Goal: Information Seeking & Learning: Learn about a topic

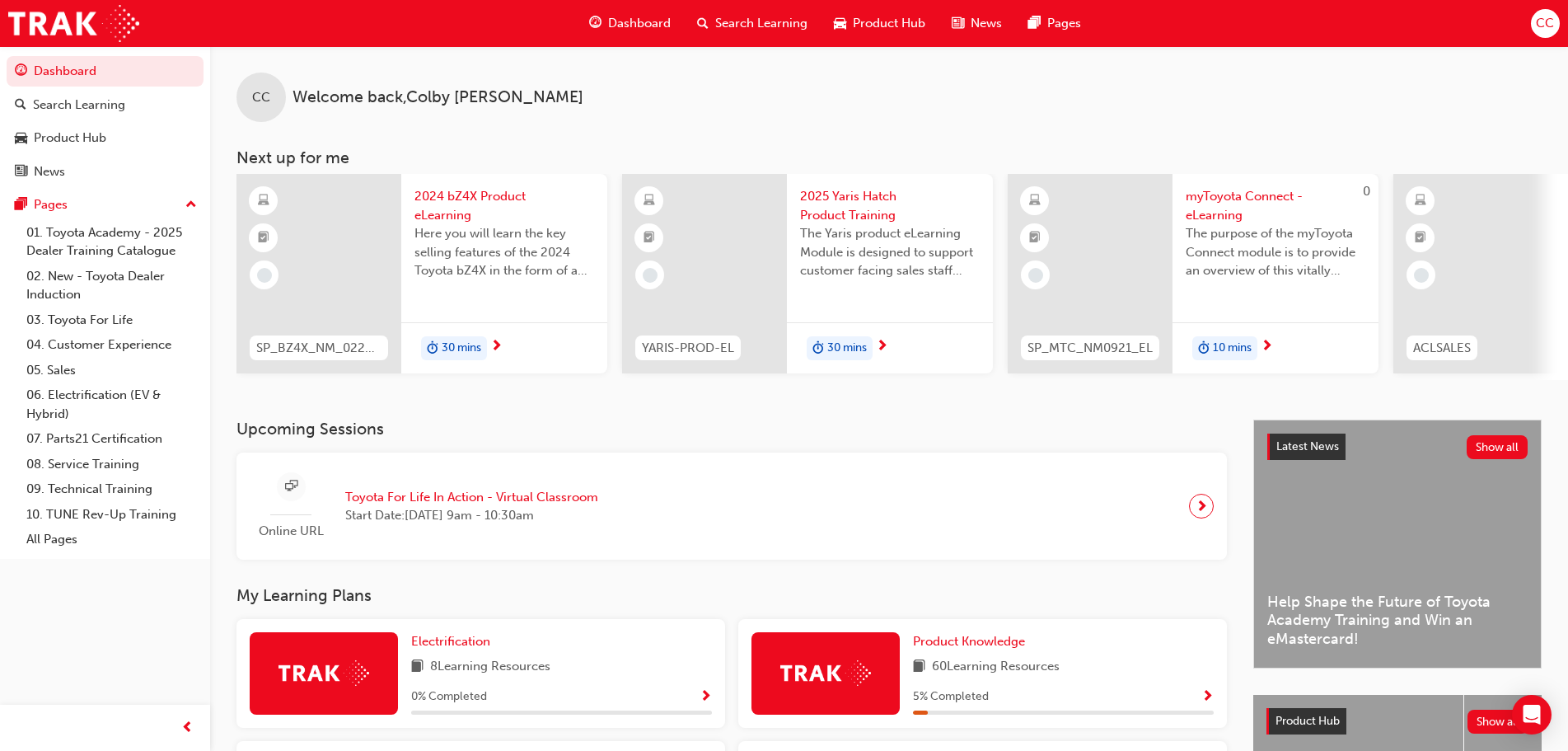
drag, startPoint x: 582, startPoint y: 395, endPoint x: 622, endPoint y: 399, distance: 40.2
click at [622, 399] on div "CC Welcome back , [PERSON_NAME] Next up for me SP_BZ4X_NM_0224_EL01 2024 bZ4X P…" at bounding box center [889, 233] width 1358 height 373
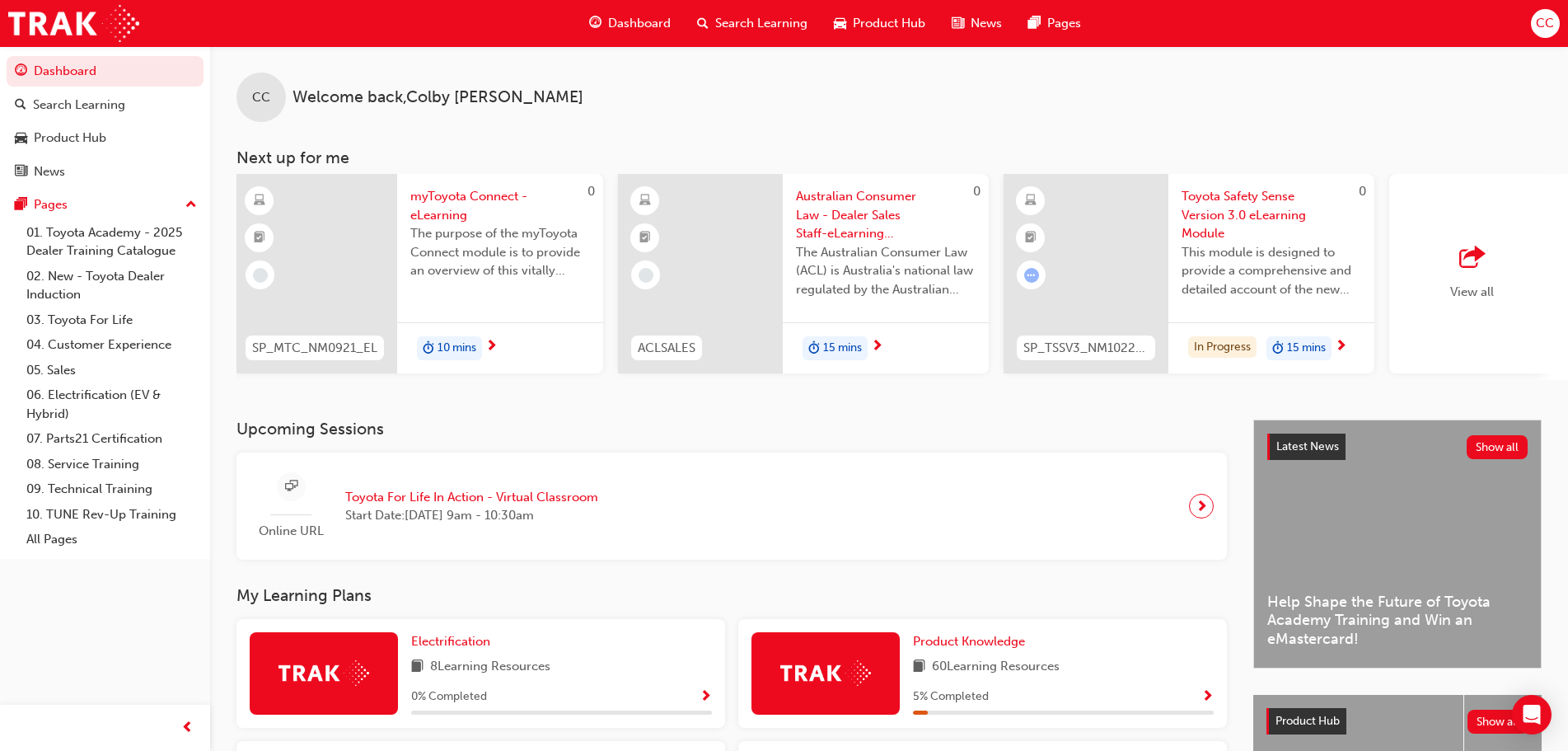
scroll to position [0, 779]
click at [853, 23] on span "Product Hub" at bounding box center [889, 23] width 73 height 19
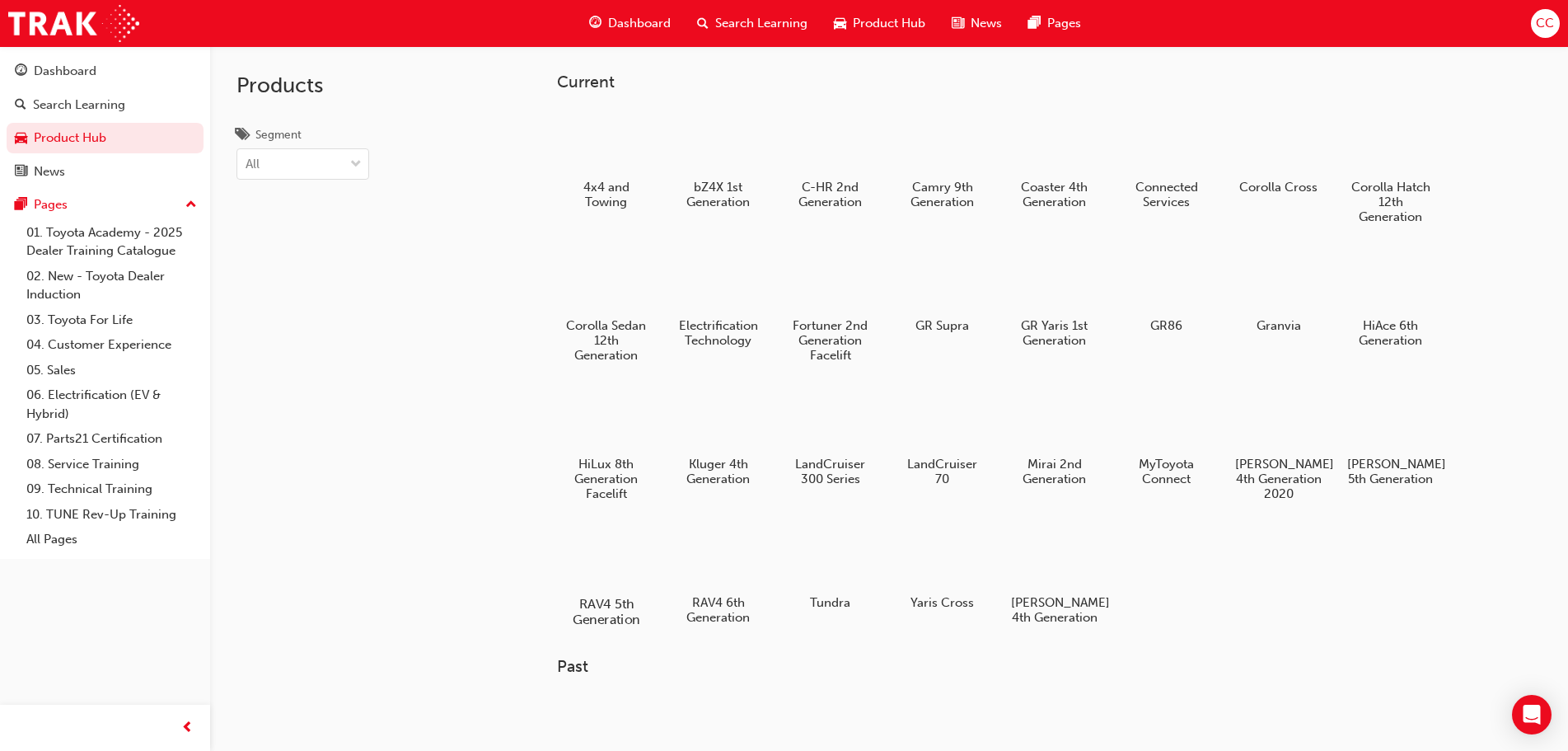
click at [585, 551] on div at bounding box center [605, 556] width 91 height 66
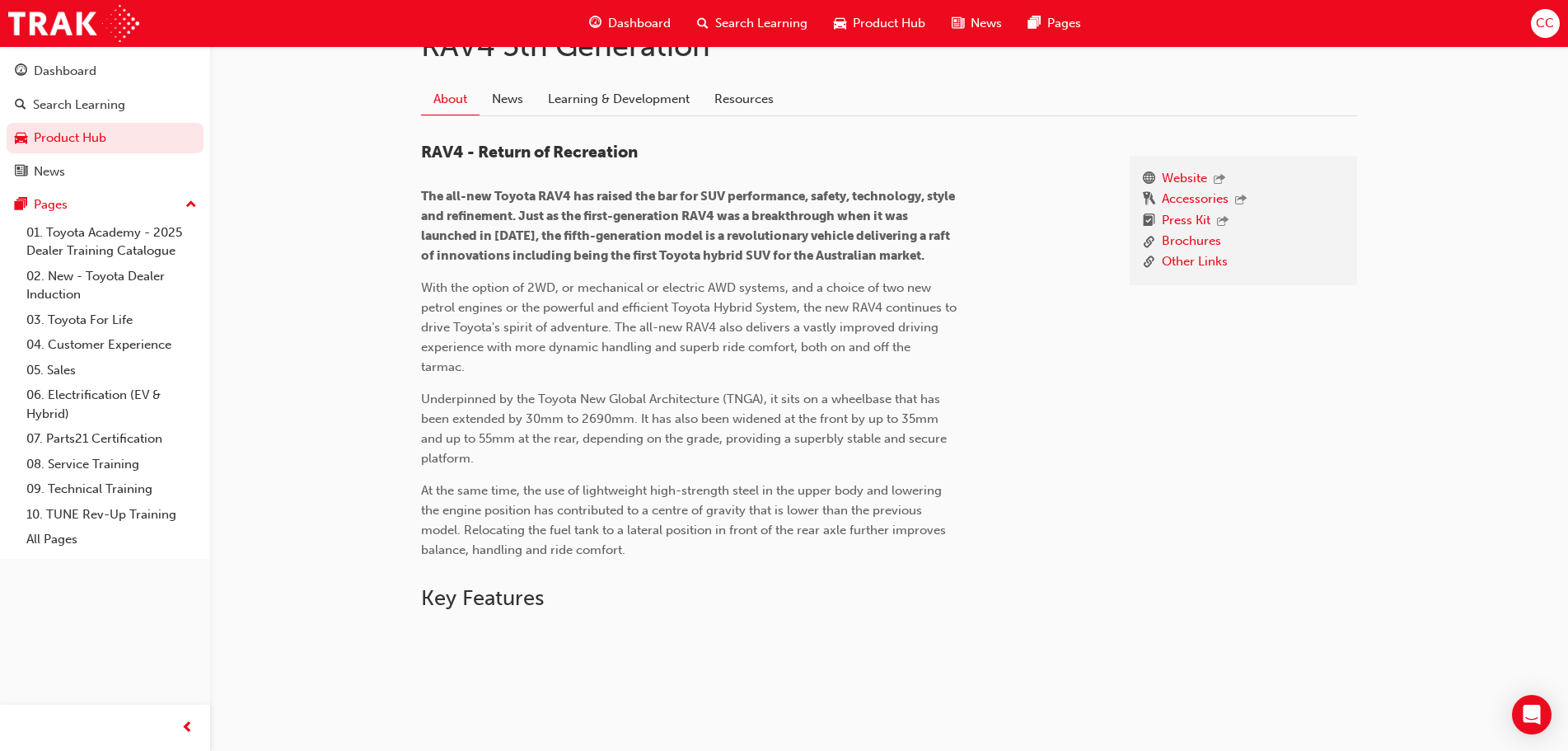
scroll to position [82, 0]
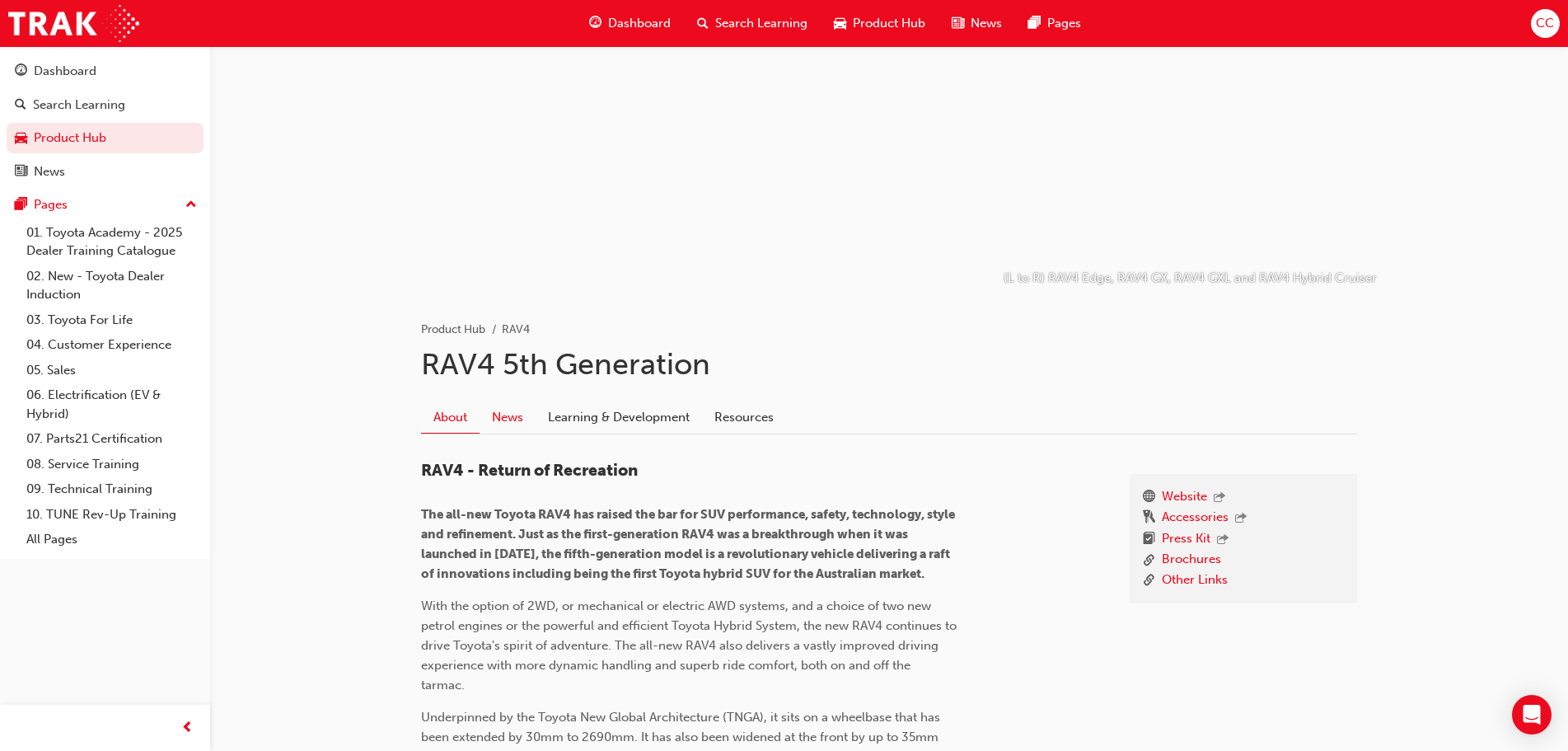
click at [516, 413] on link "News" at bounding box center [507, 417] width 56 height 31
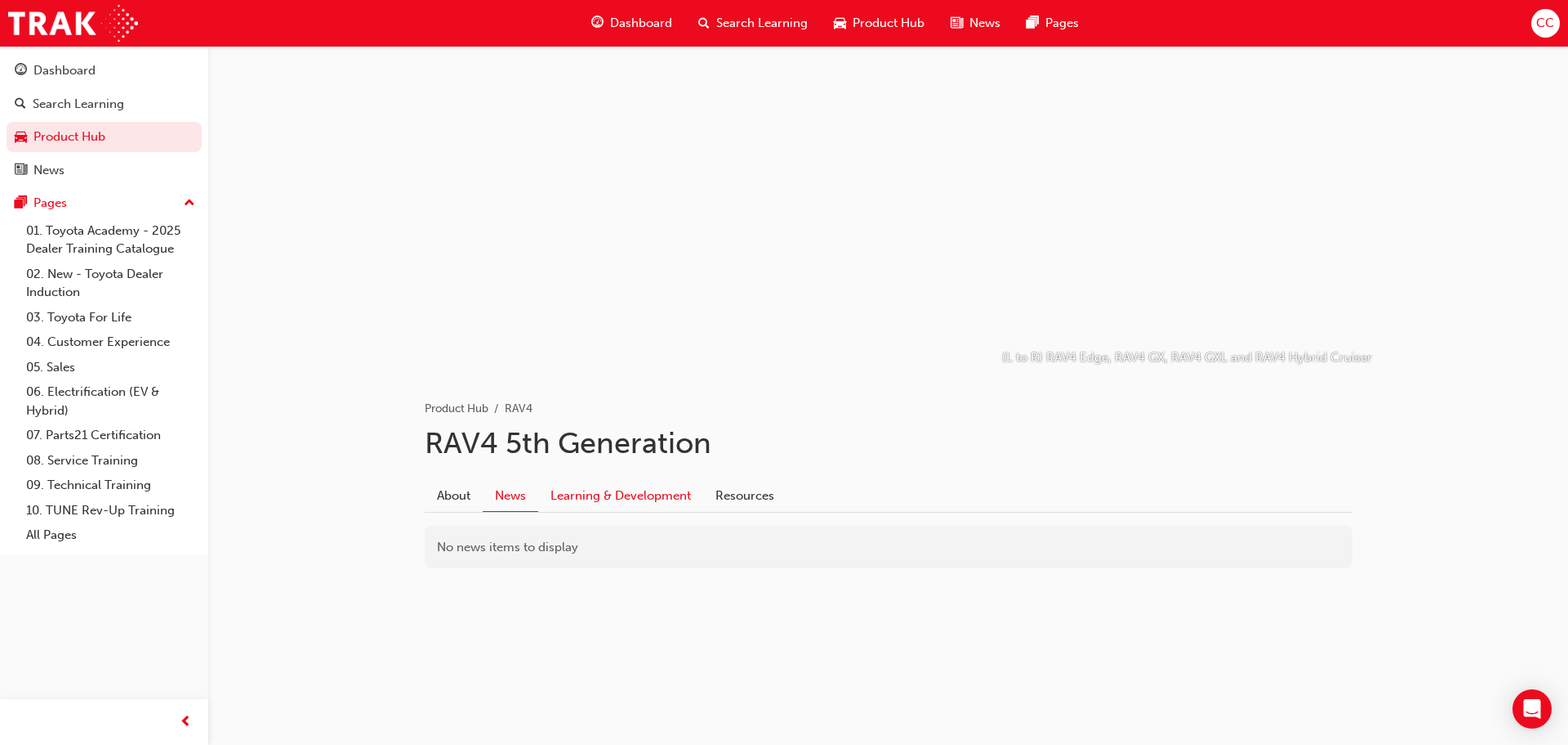
click at [619, 493] on link "Learning & Development" at bounding box center [621, 495] width 165 height 31
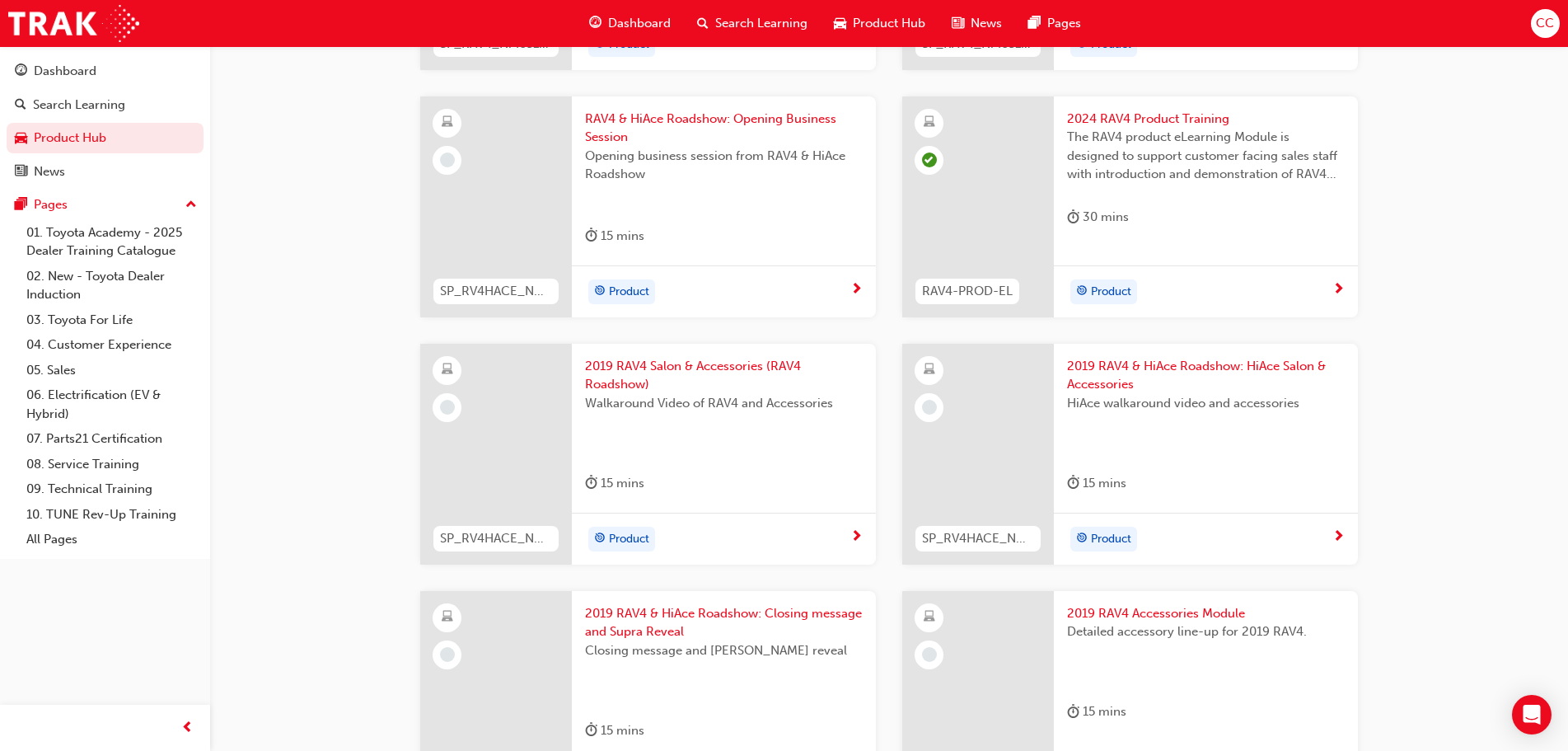
scroll to position [1400, 0]
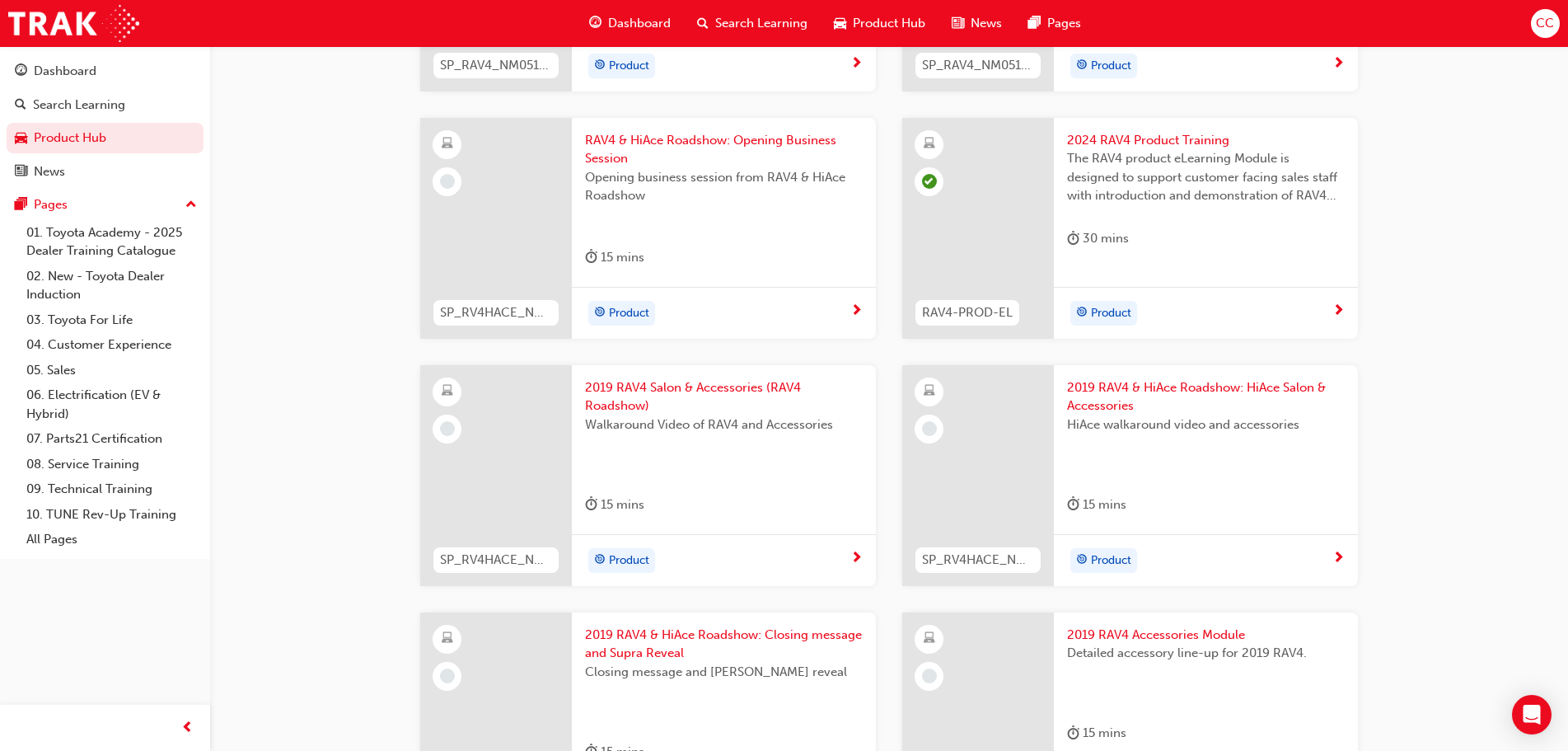
click at [868, 25] on span "Product Hub" at bounding box center [889, 23] width 73 height 19
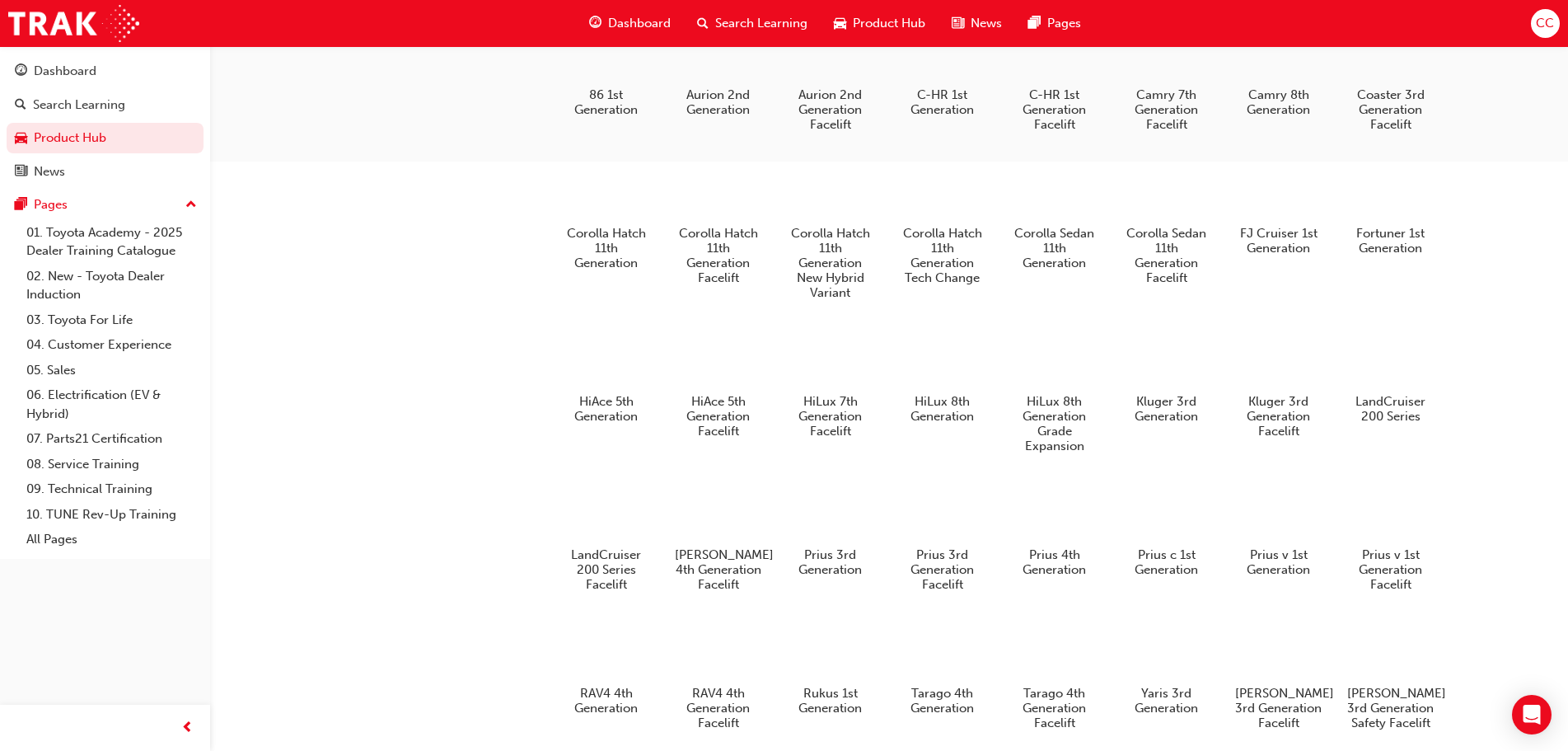
scroll to position [648, 0]
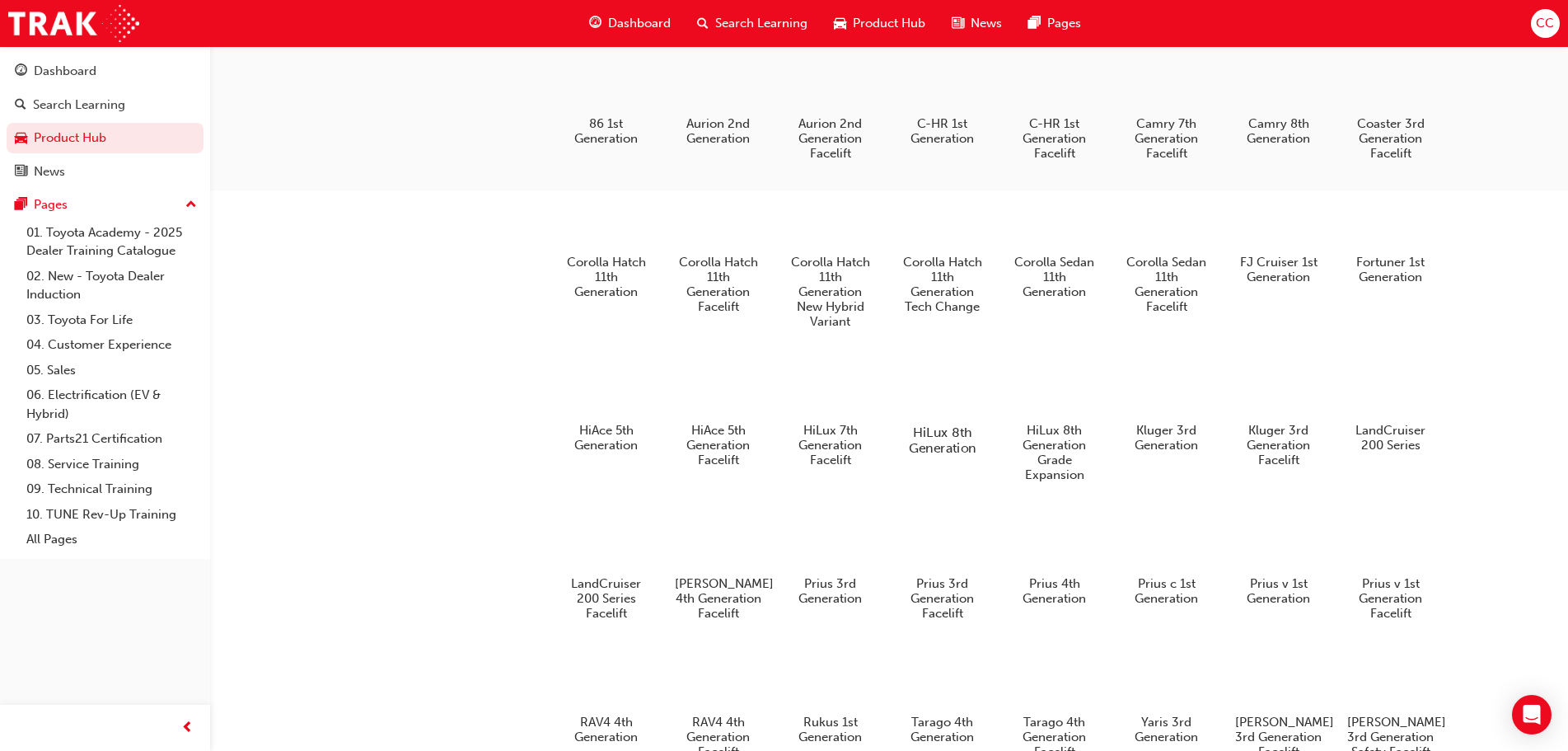
click at [964, 408] on div at bounding box center [941, 385] width 91 height 66
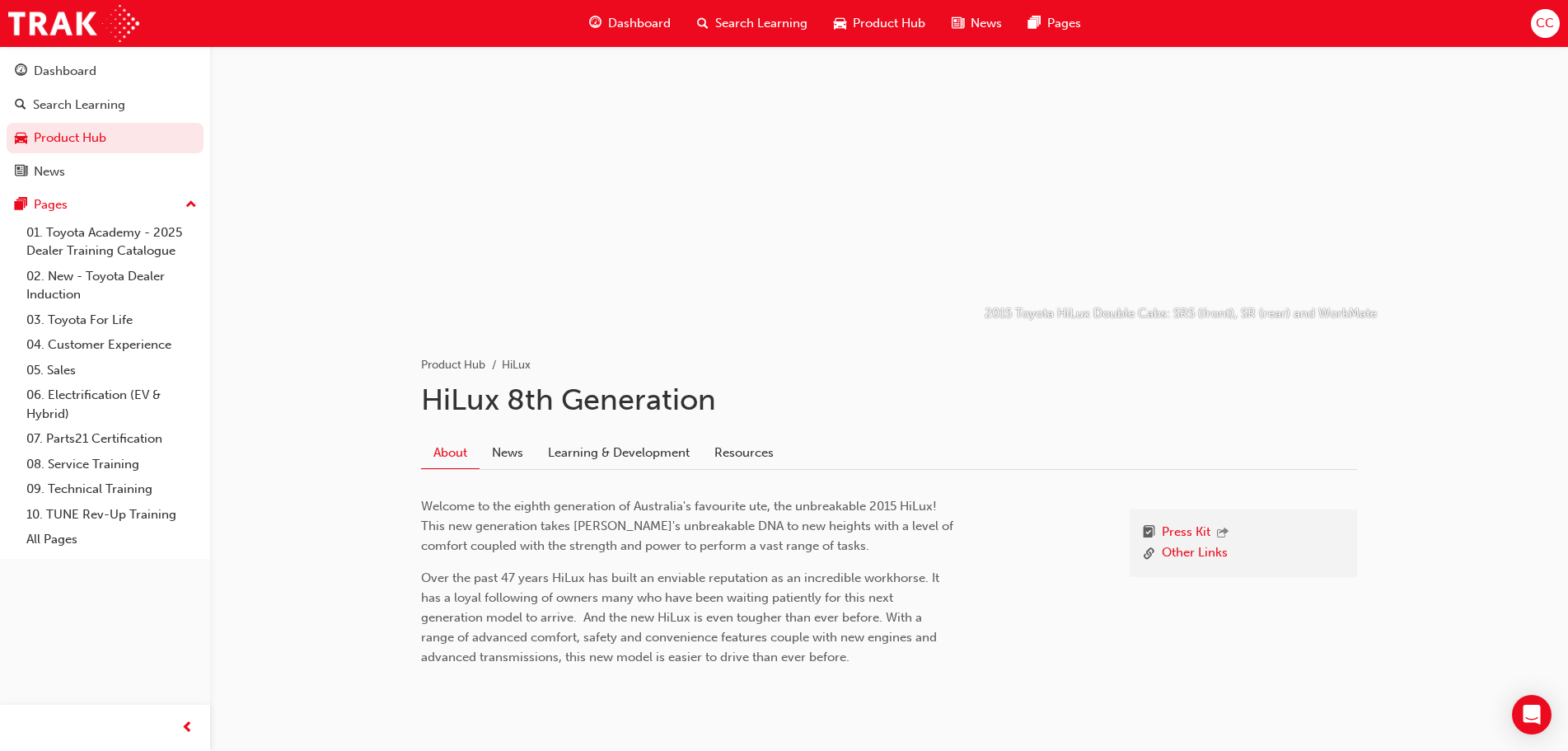
scroll to position [96, 0]
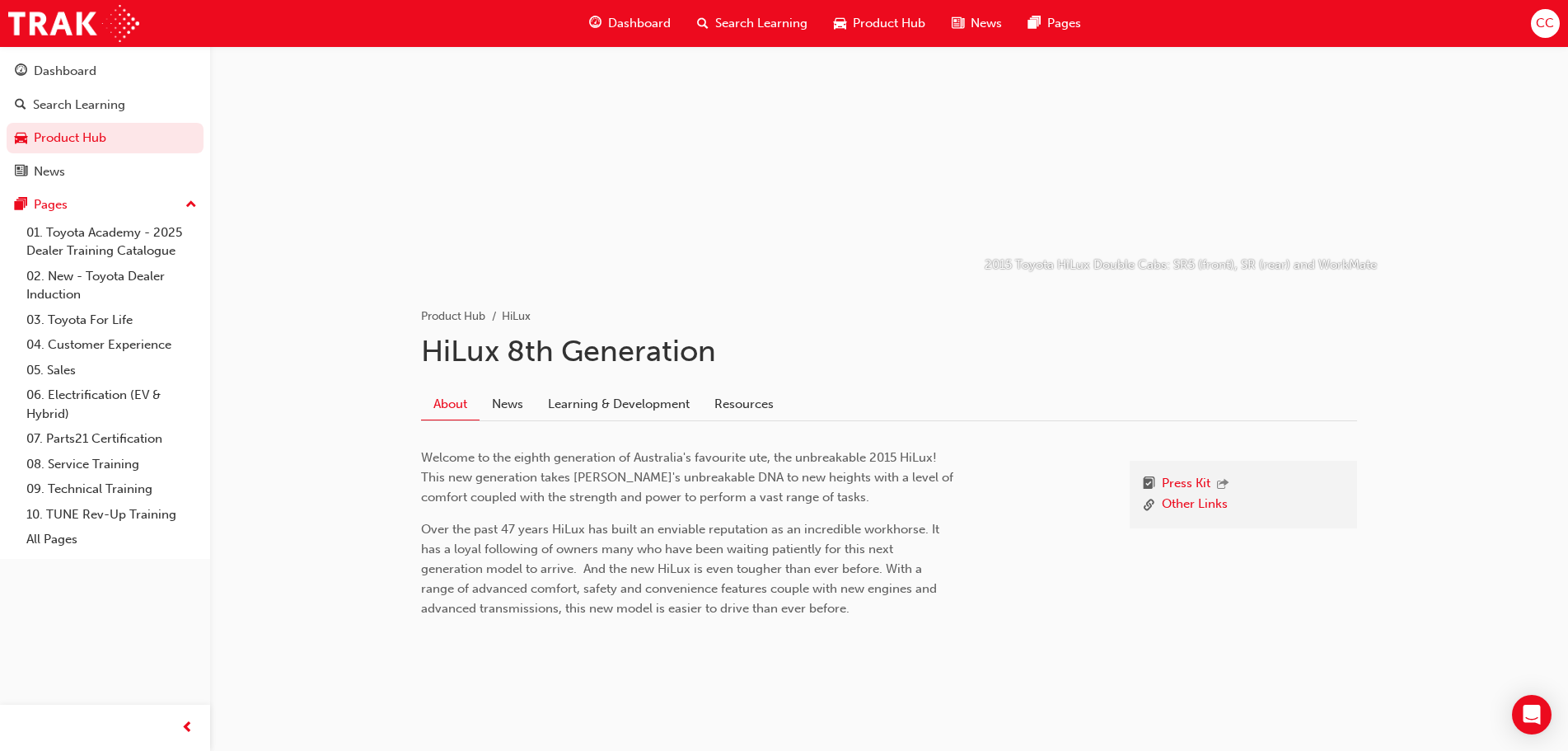
click at [891, 25] on span "Product Hub" at bounding box center [889, 23] width 73 height 19
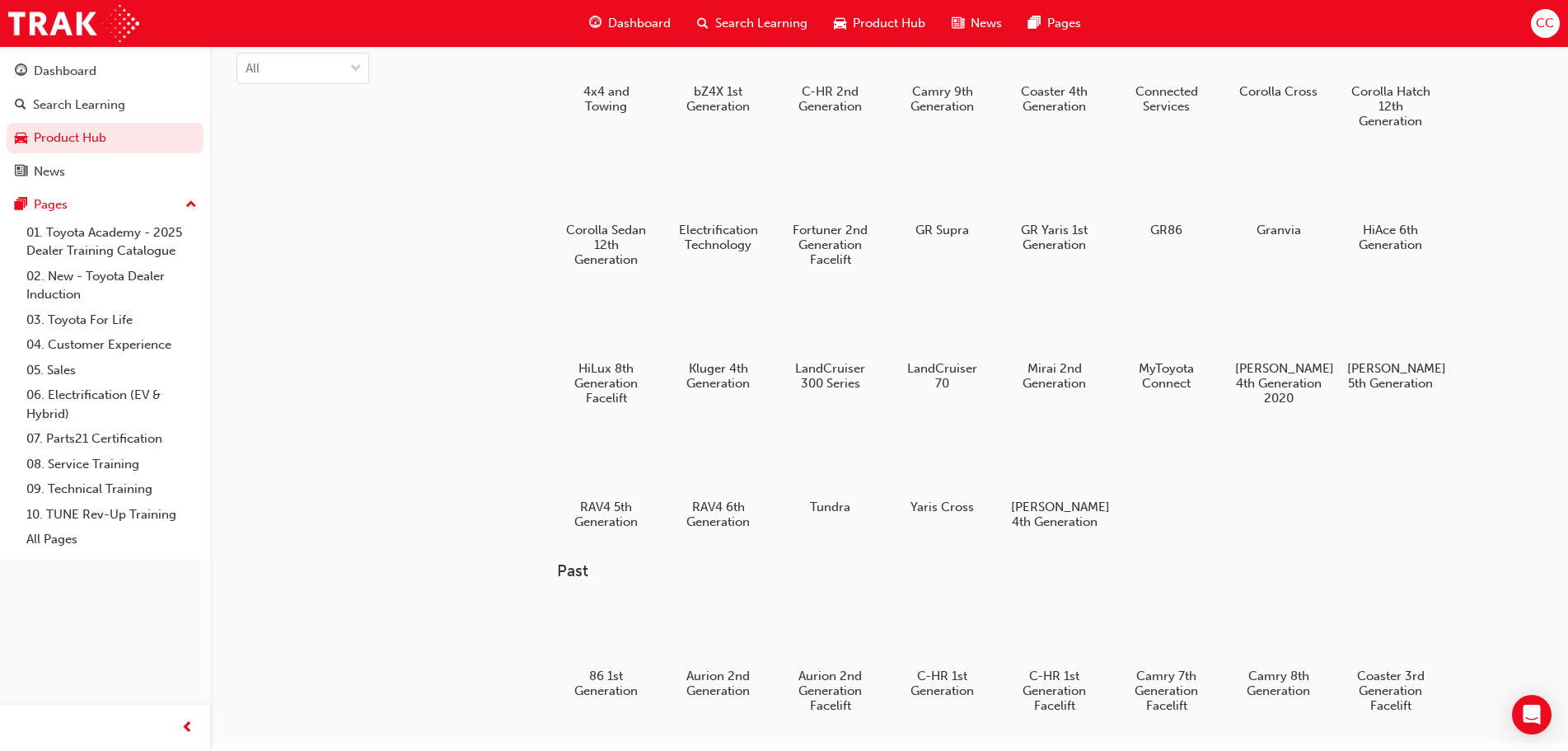
scroll to position [13, 0]
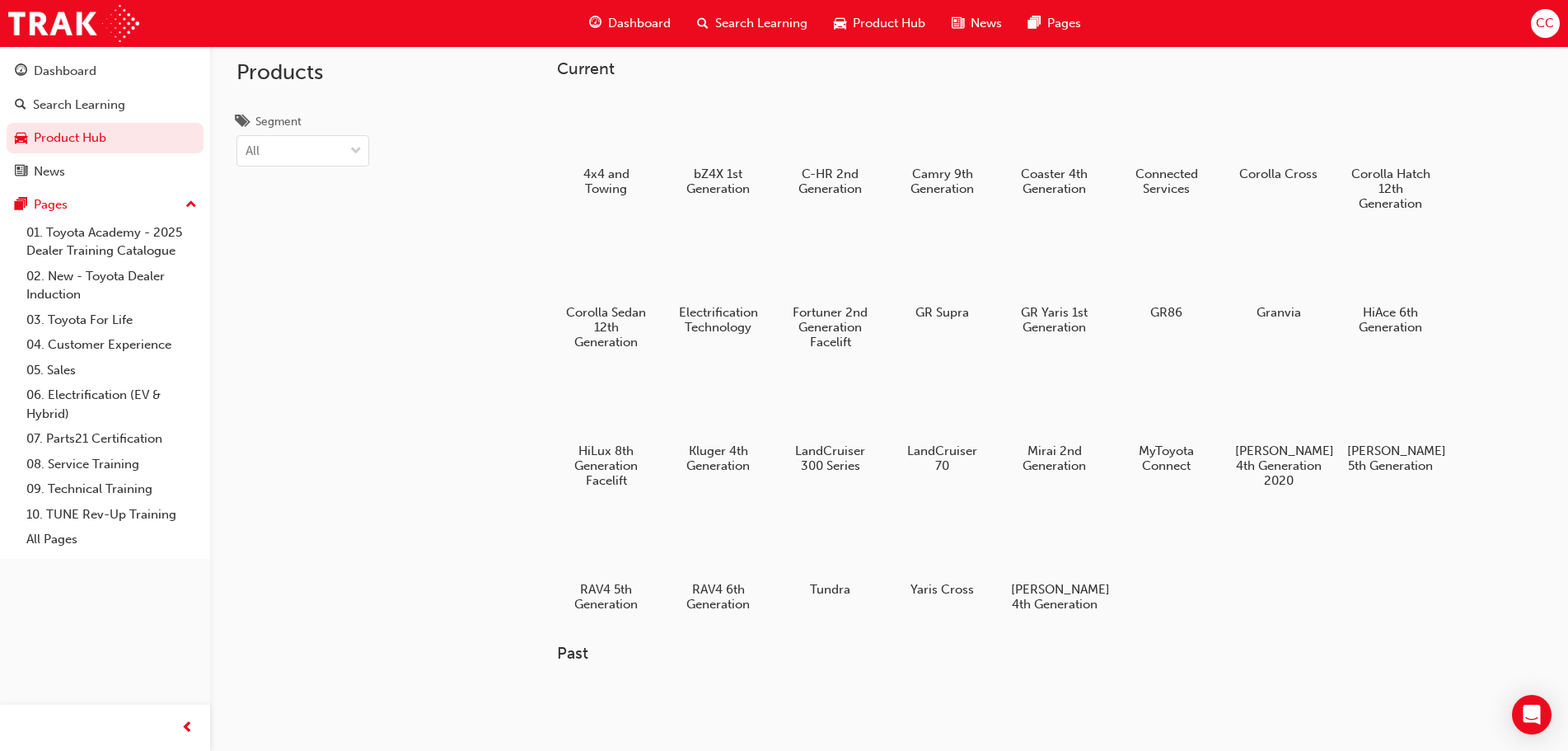
click at [619, 390] on div at bounding box center [606, 406] width 87 height 62
